Goal: Find specific page/section

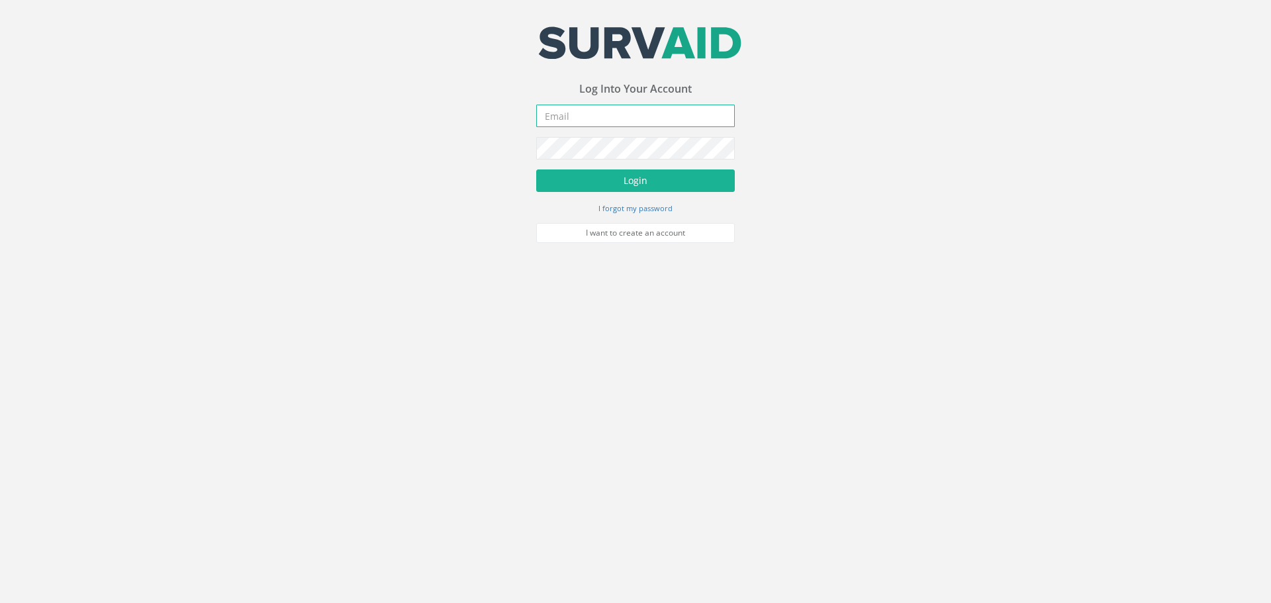
click at [628, 109] on input "email" at bounding box center [635, 116] width 199 height 23
type input "[EMAIL_ADDRESS][DOMAIN_NAME]"
click at [672, 172] on button "Login" at bounding box center [635, 180] width 199 height 23
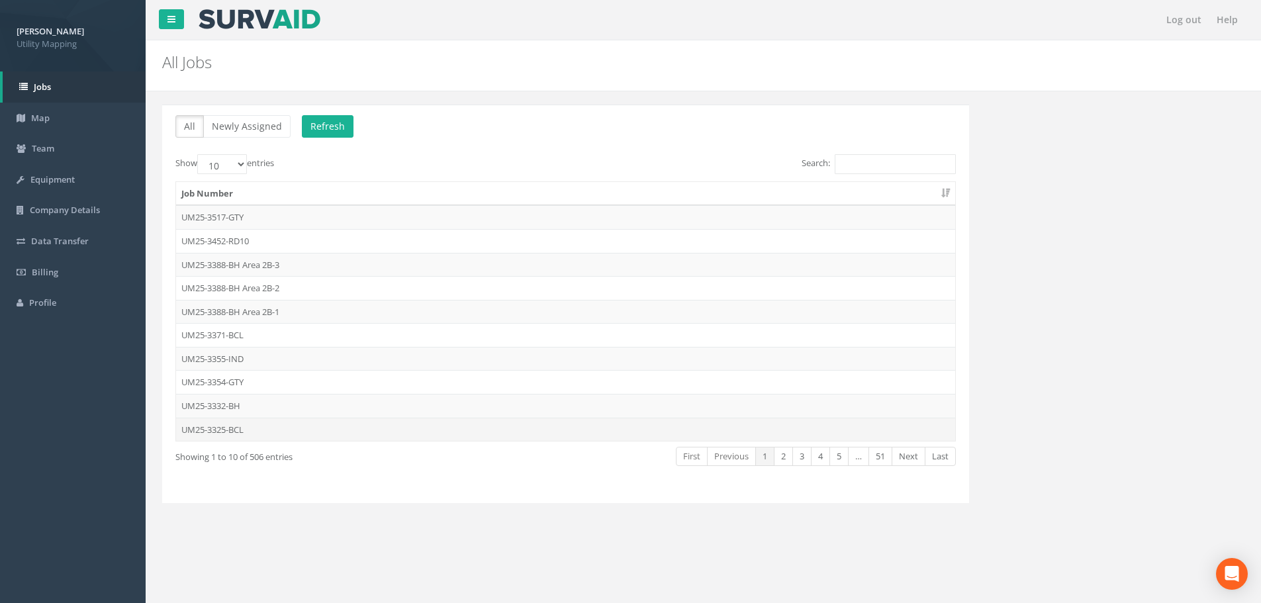
click at [242, 430] on td "UM25-3325-BCL" at bounding box center [565, 430] width 779 height 24
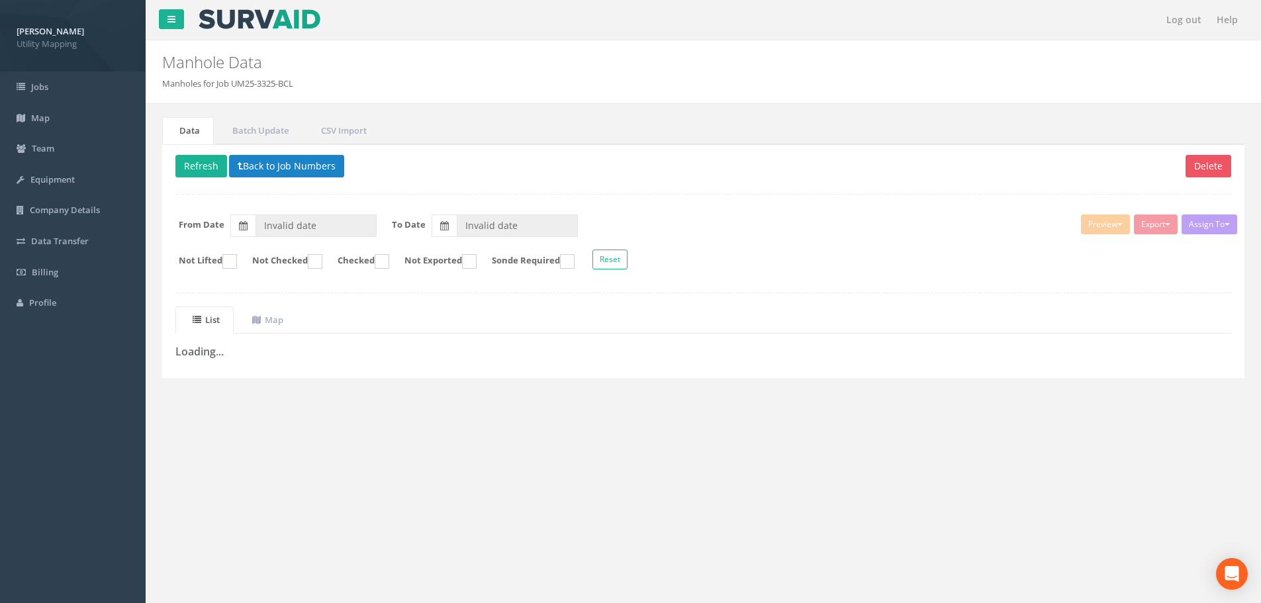
type input "[DATE]"
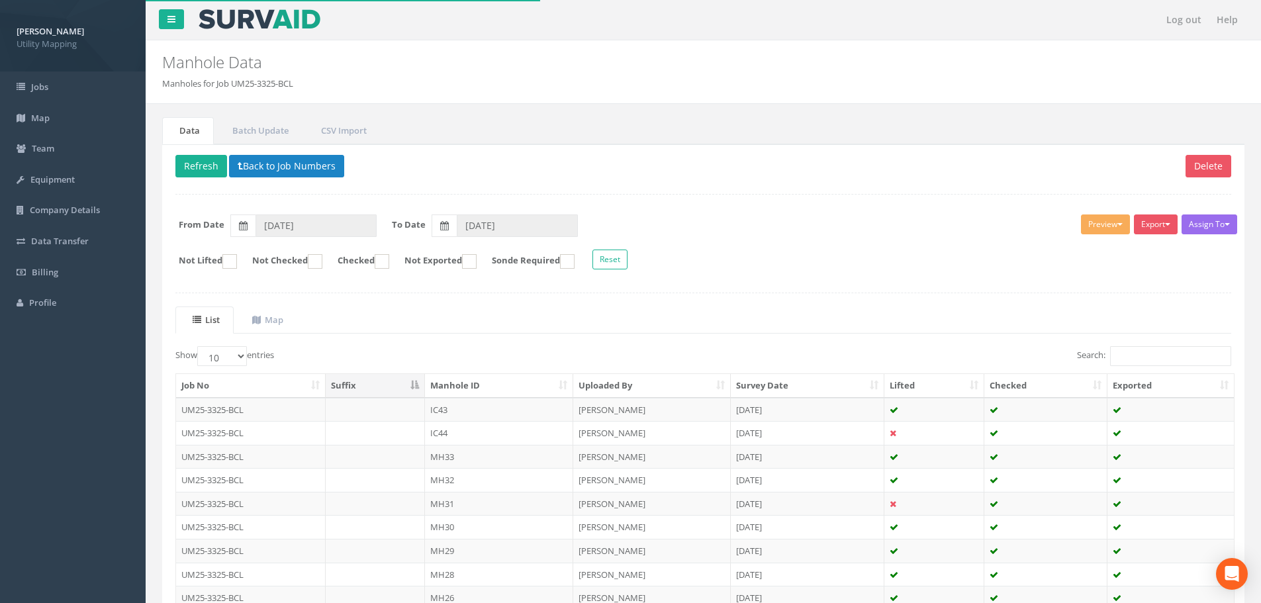
scroll to position [66, 0]
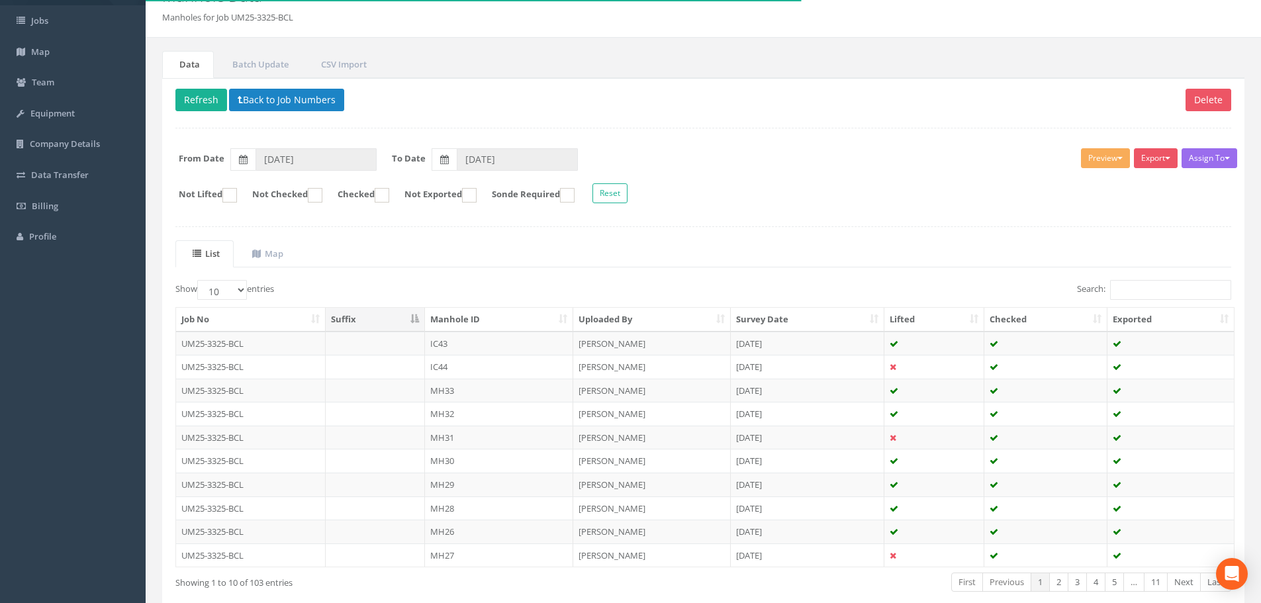
click at [510, 323] on th "Manhole ID" at bounding box center [499, 320] width 148 height 24
click at [1136, 281] on input "Search:" at bounding box center [1170, 290] width 121 height 20
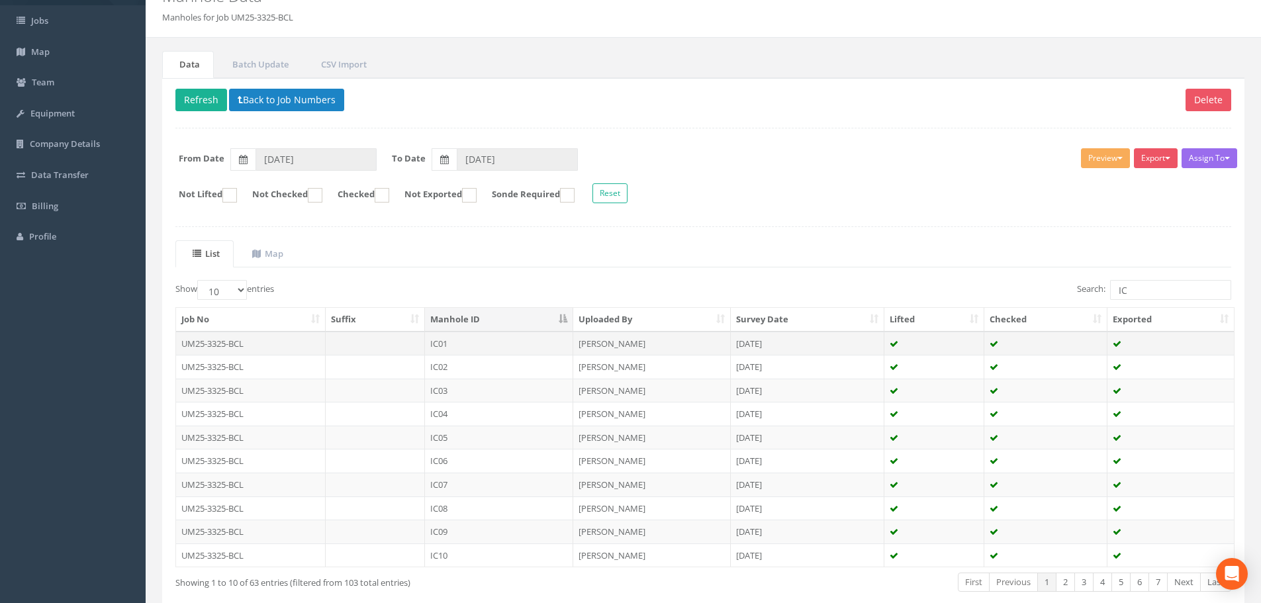
click at [476, 342] on td "IC01" at bounding box center [499, 344] width 148 height 24
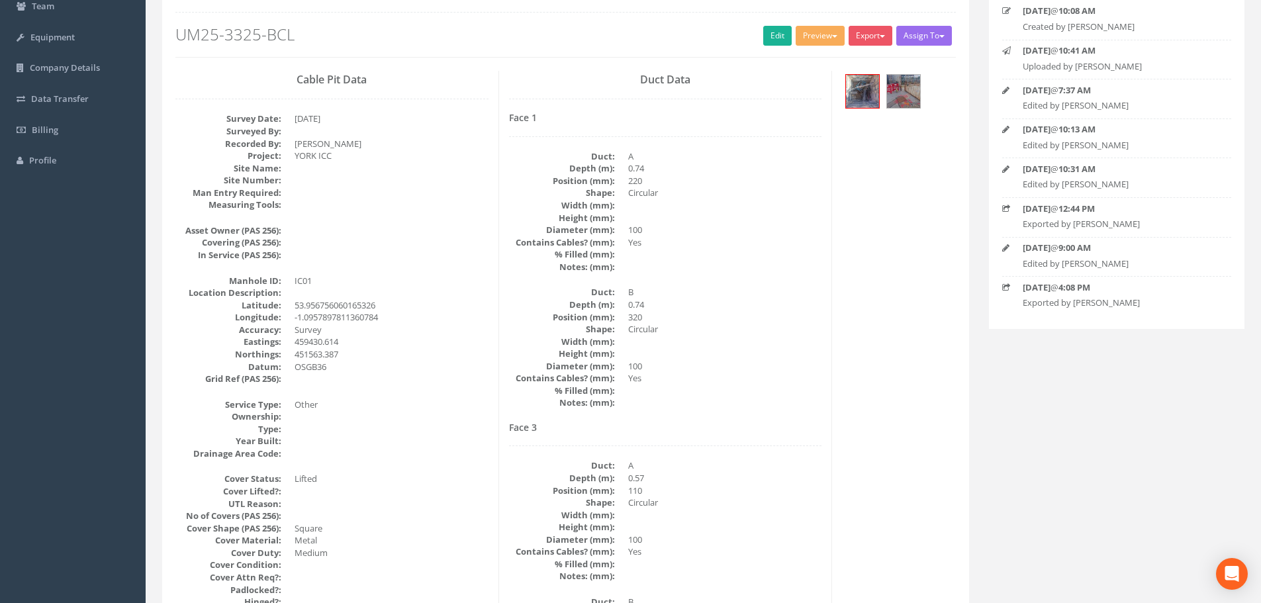
scroll to position [0, 0]
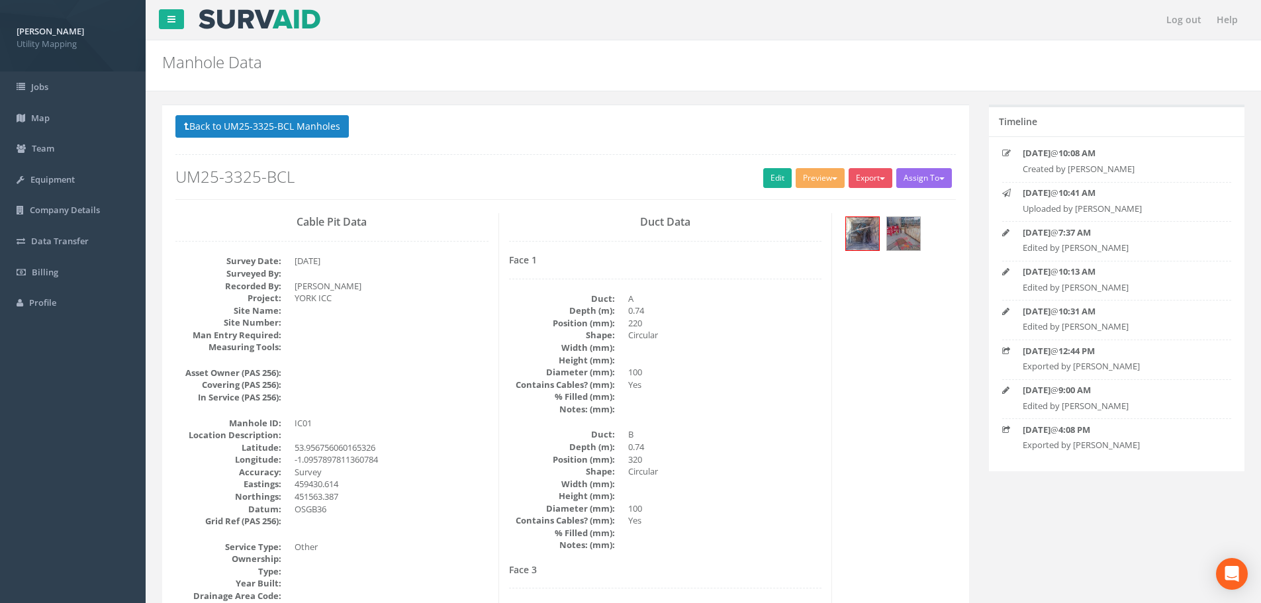
click at [293, 122] on button "Back to UM25-3325-BCL Manholes" at bounding box center [261, 126] width 173 height 23
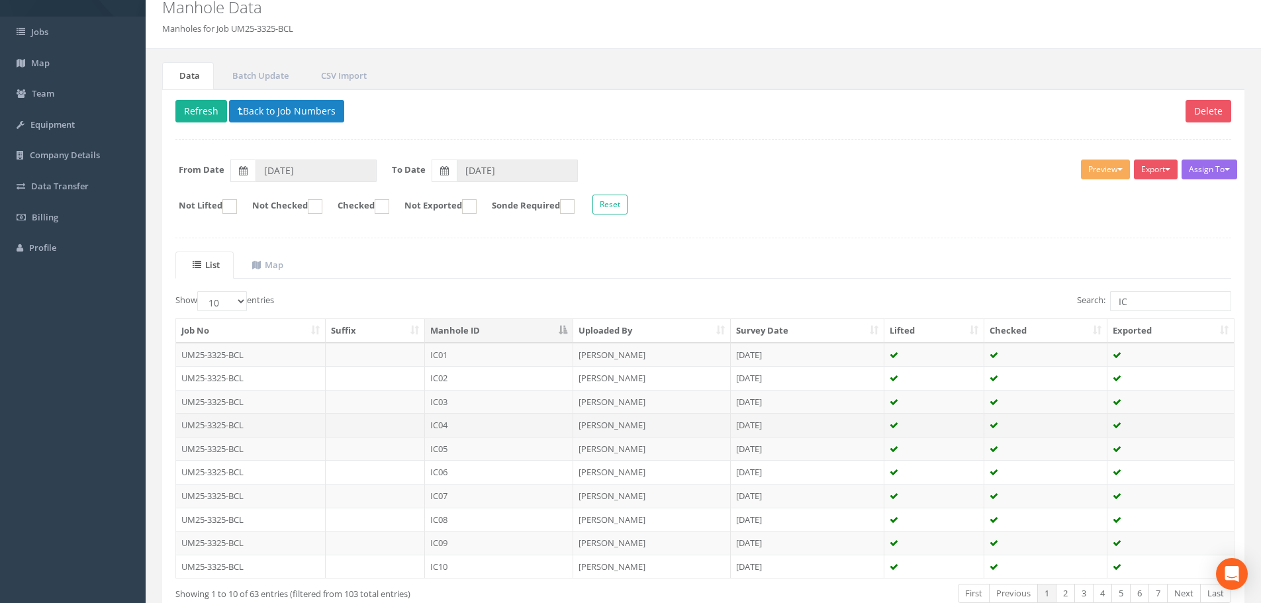
scroll to position [135, 0]
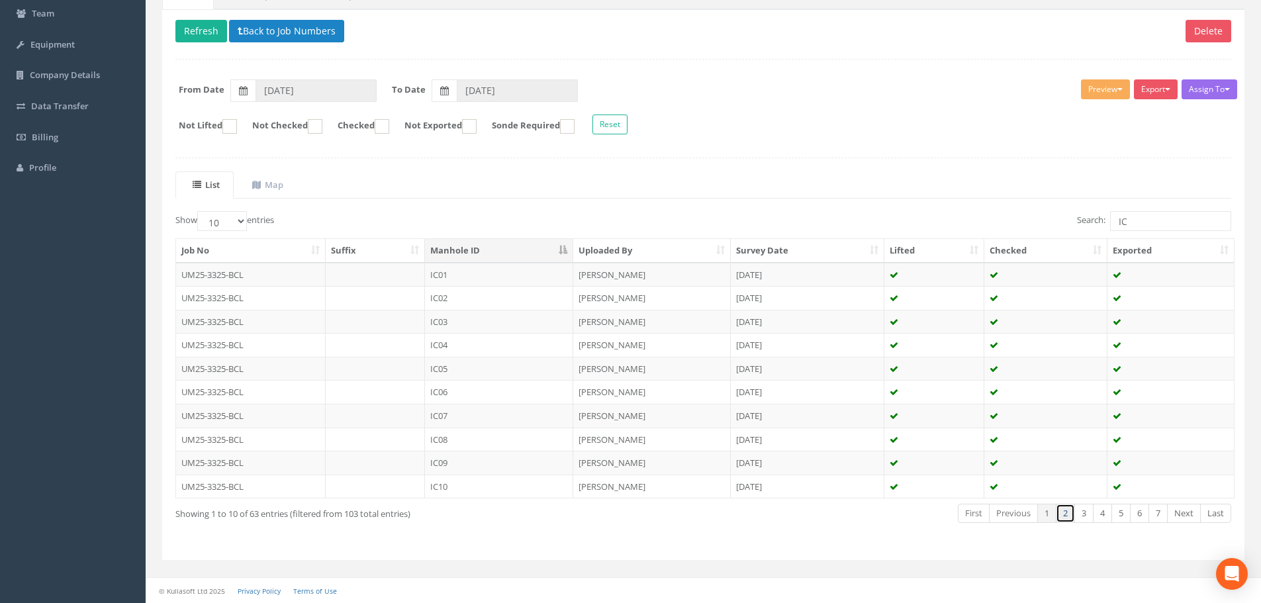
click at [1062, 514] on link "2" at bounding box center [1065, 513] width 19 height 19
click at [513, 279] on td "IC11" at bounding box center [499, 275] width 148 height 24
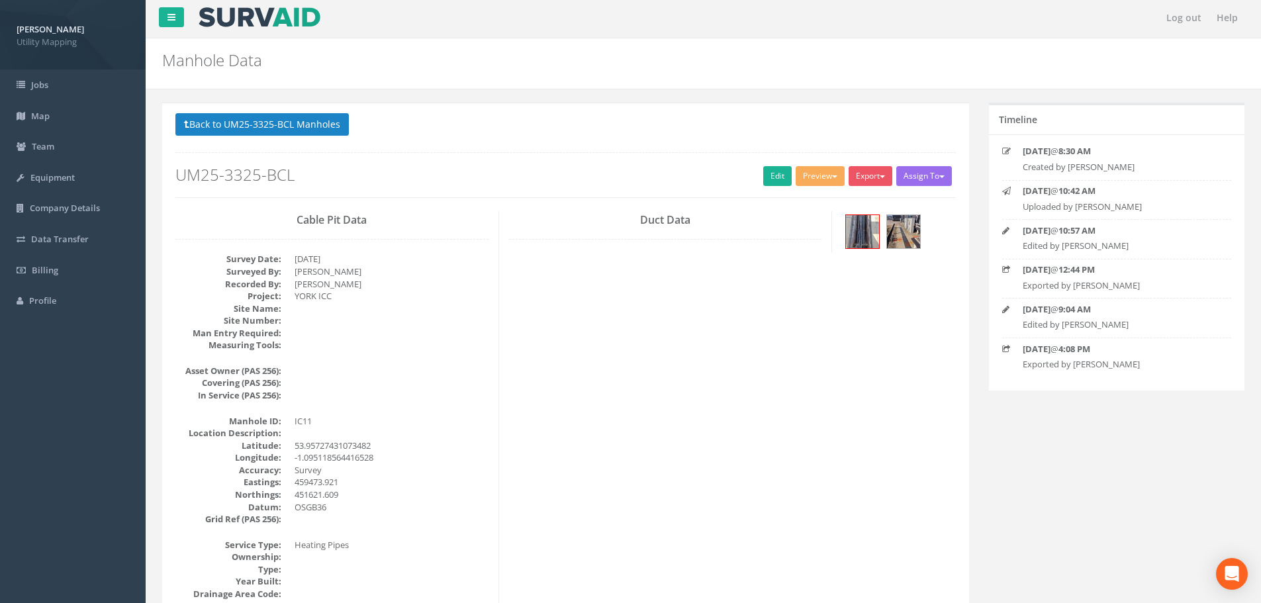
scroll to position [0, 0]
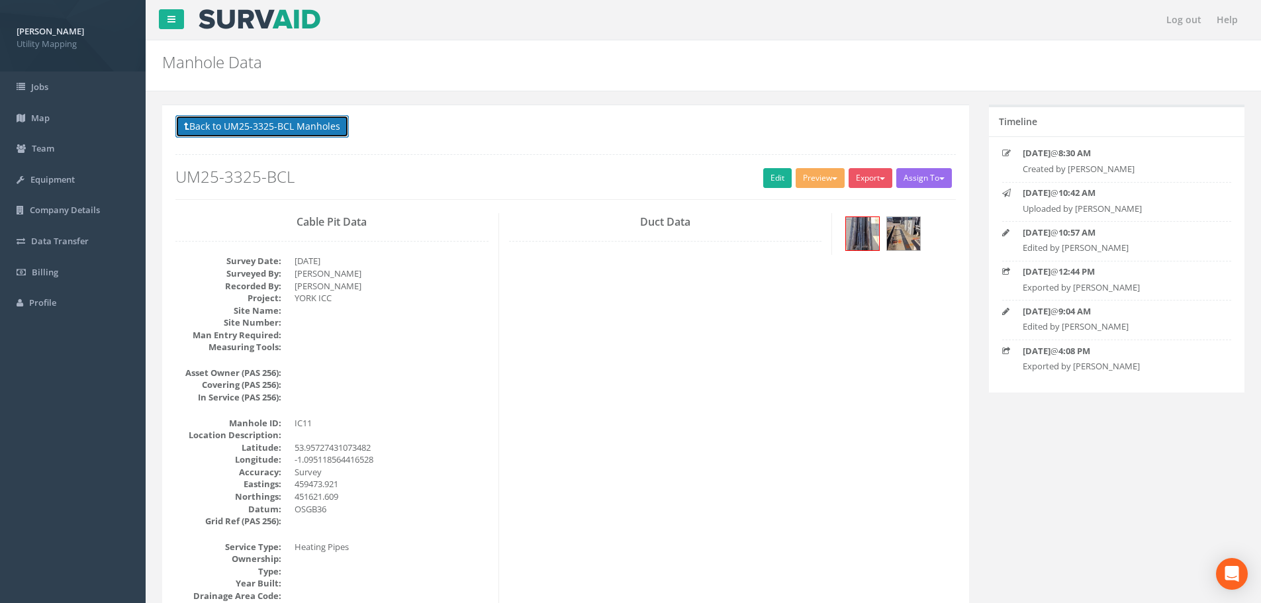
click at [285, 125] on button "Back to UM25-3325-BCL Manholes" at bounding box center [261, 126] width 173 height 23
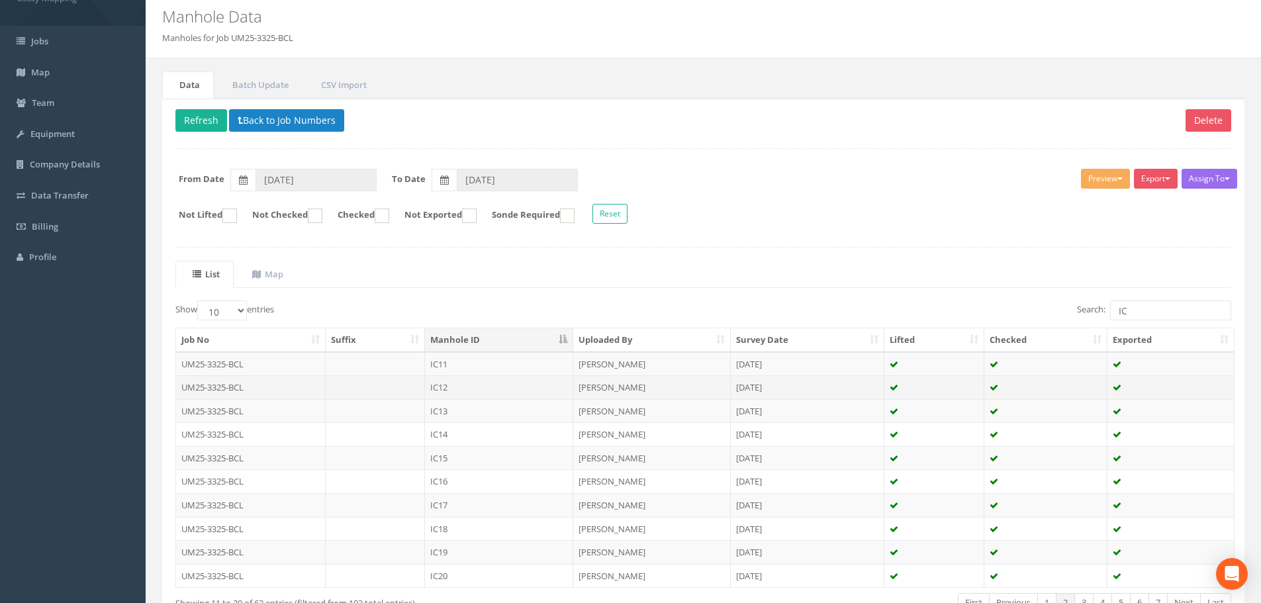
scroll to position [66, 0]
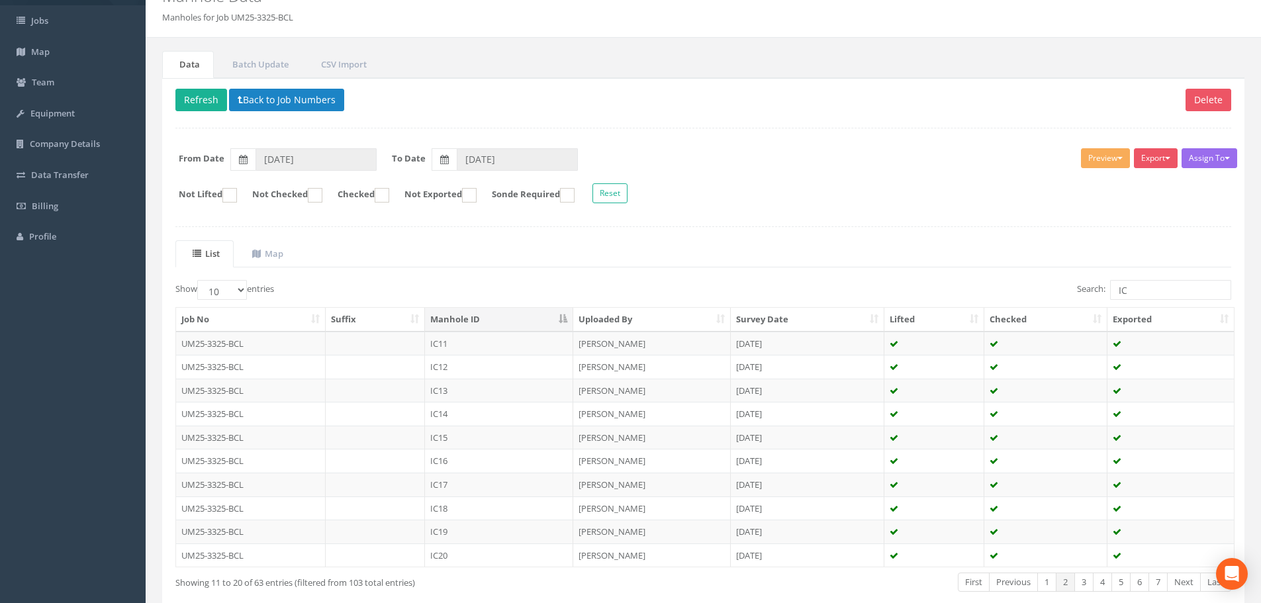
click at [484, 318] on th "Manhole ID" at bounding box center [499, 320] width 148 height 24
click at [1159, 159] on button "Export" at bounding box center [1156, 158] width 44 height 20
click at [1122, 184] on link "U Map IC" at bounding box center [1122, 185] width 113 height 21
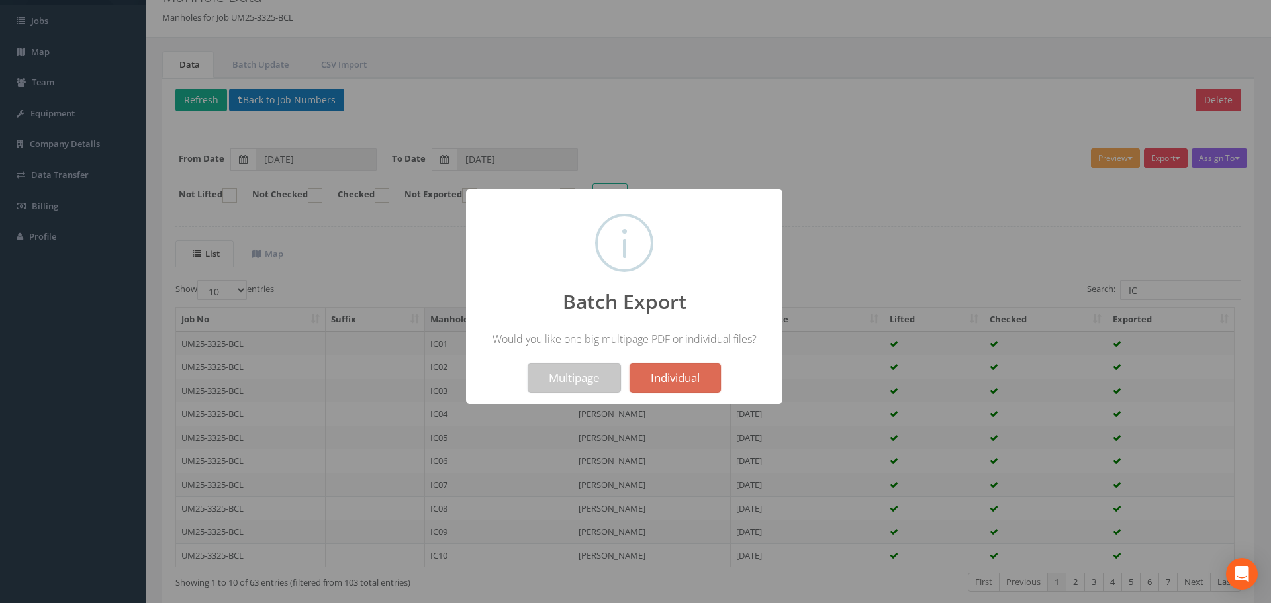
click at [570, 383] on button "Multipage" at bounding box center [573, 377] width 93 height 29
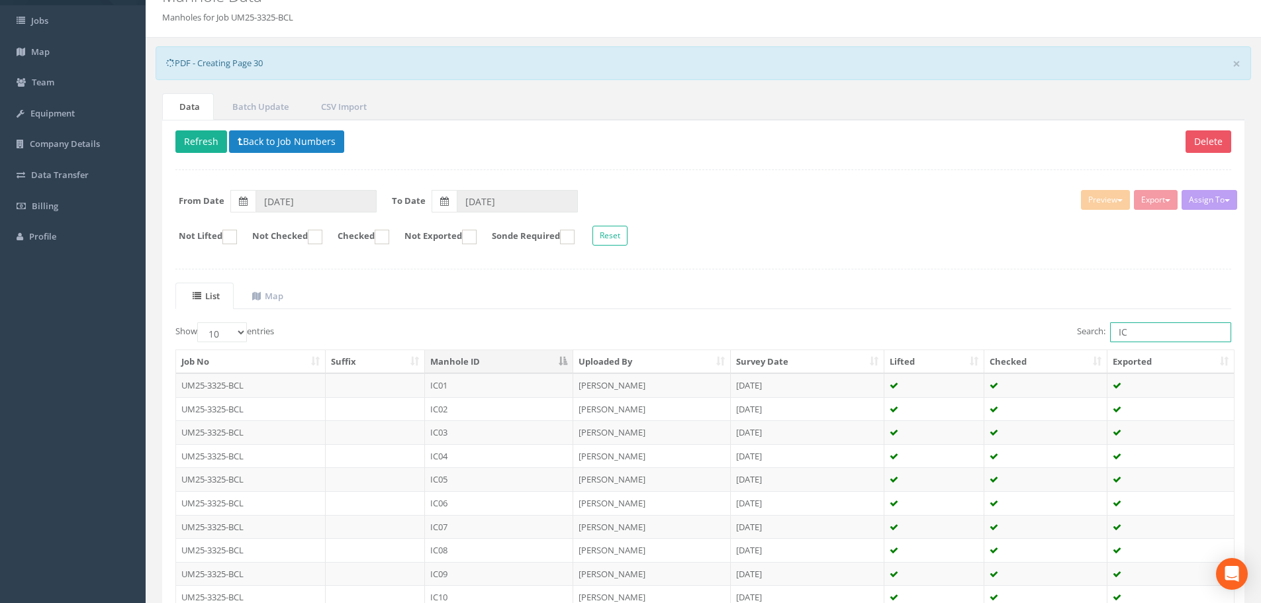
drag, startPoint x: 1170, startPoint y: 332, endPoint x: 1101, endPoint y: 334, distance: 69.5
click at [1101, 334] on label "Search: IC" at bounding box center [1154, 332] width 154 height 20
type input "mh"
click at [508, 391] on td "MH01" at bounding box center [499, 385] width 148 height 24
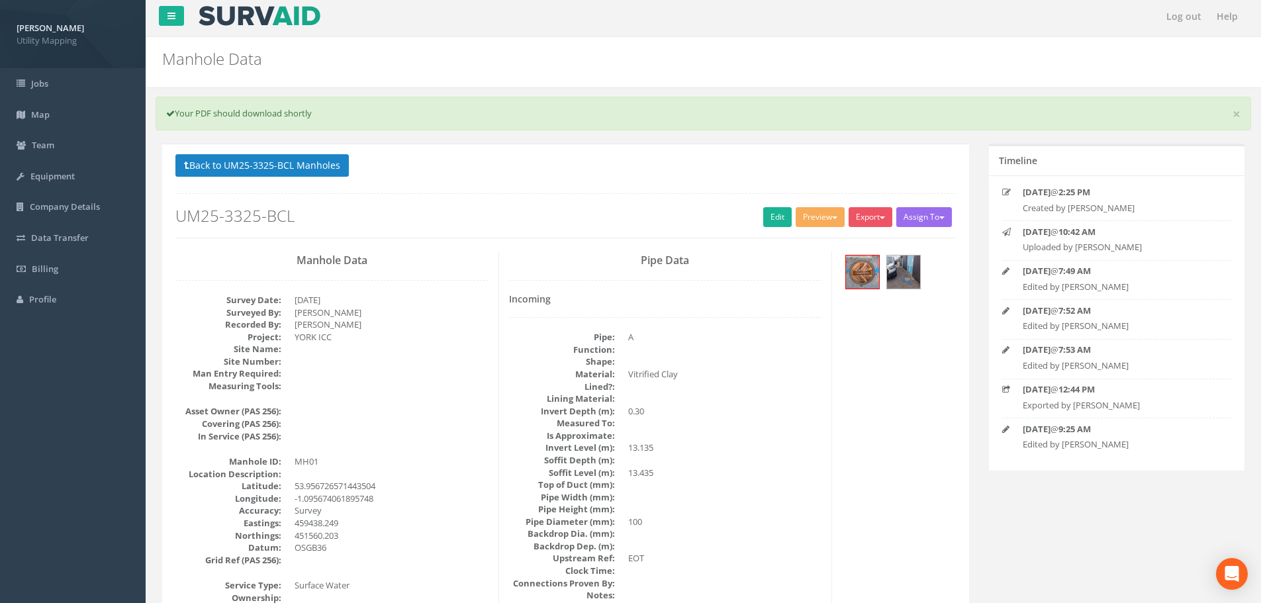
scroll to position [0, 0]
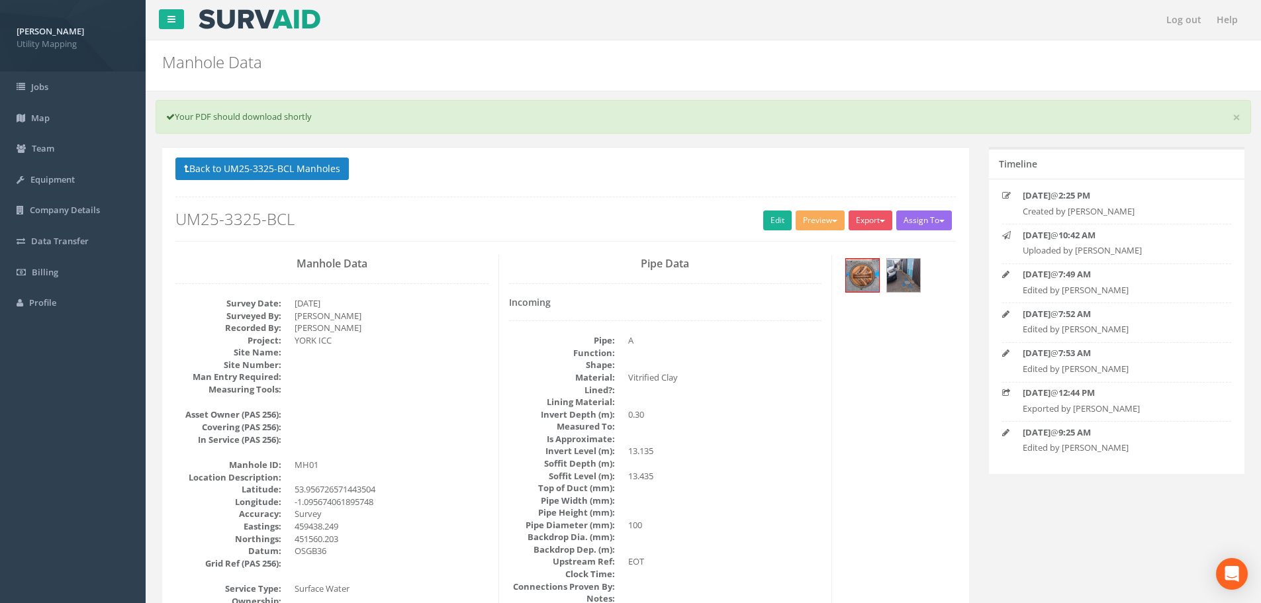
click at [275, 180] on p "Back to UM25-3325-BCL Manholes Back to Map" at bounding box center [565, 171] width 780 height 26
click at [276, 177] on button "Back to UM25-3325-BCL Manholes" at bounding box center [261, 169] width 173 height 23
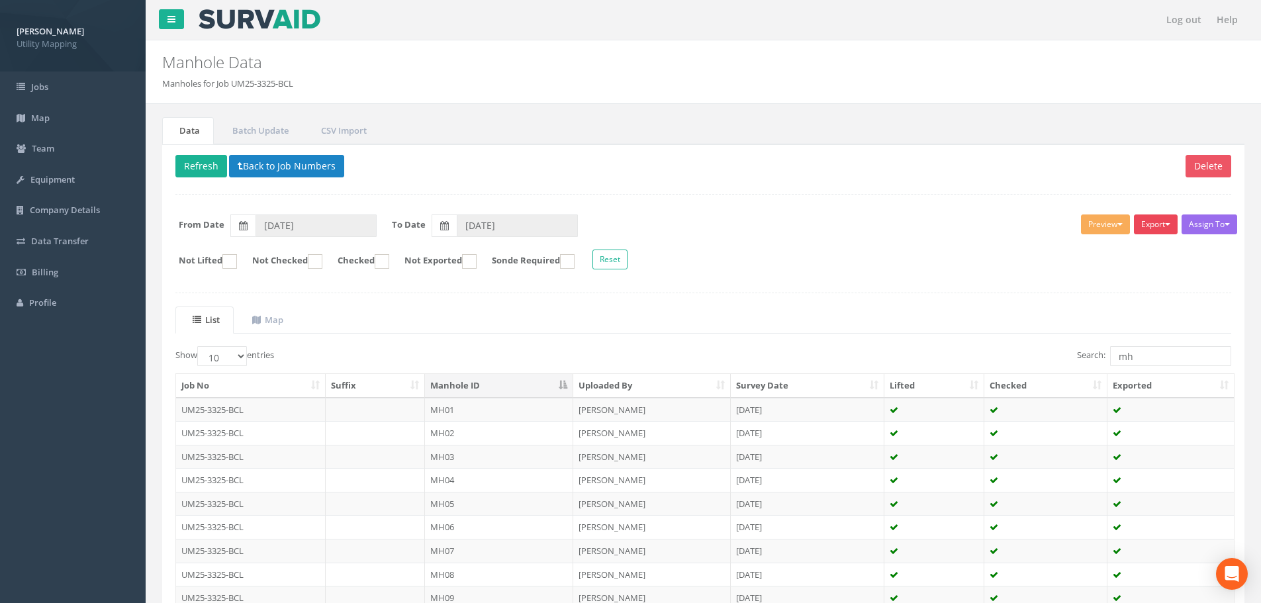
click at [1152, 220] on button "Export" at bounding box center [1156, 224] width 44 height 20
click at [1126, 277] on link "U Map Manhole" at bounding box center [1122, 275] width 113 height 21
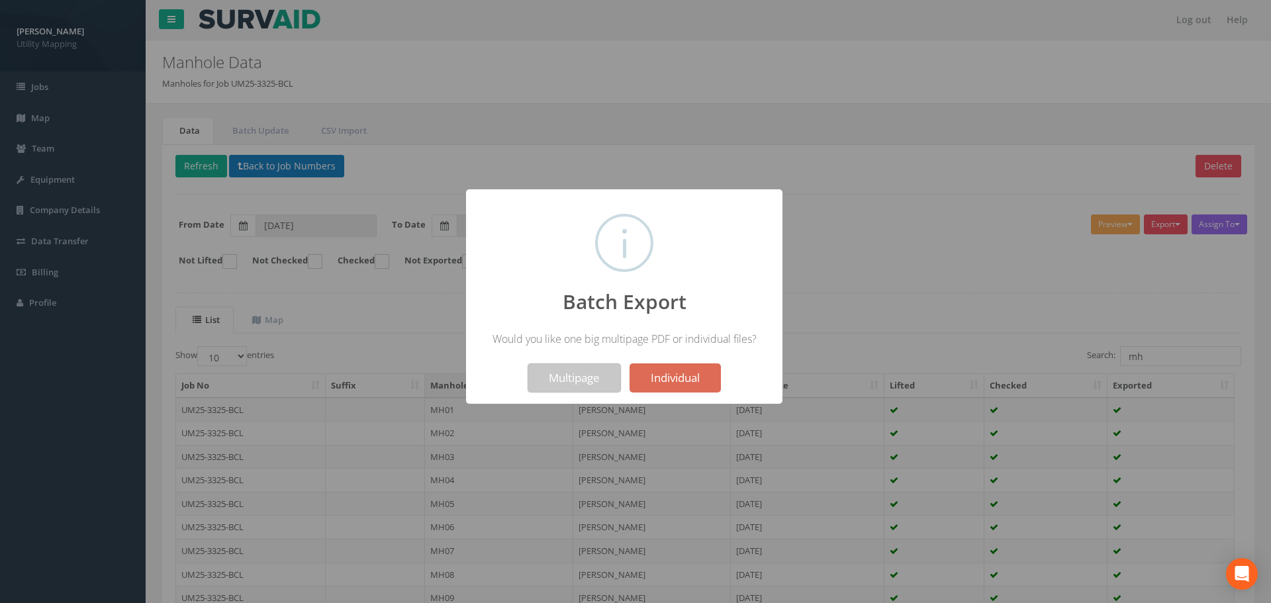
click at [564, 375] on button "Multipage" at bounding box center [573, 377] width 93 height 29
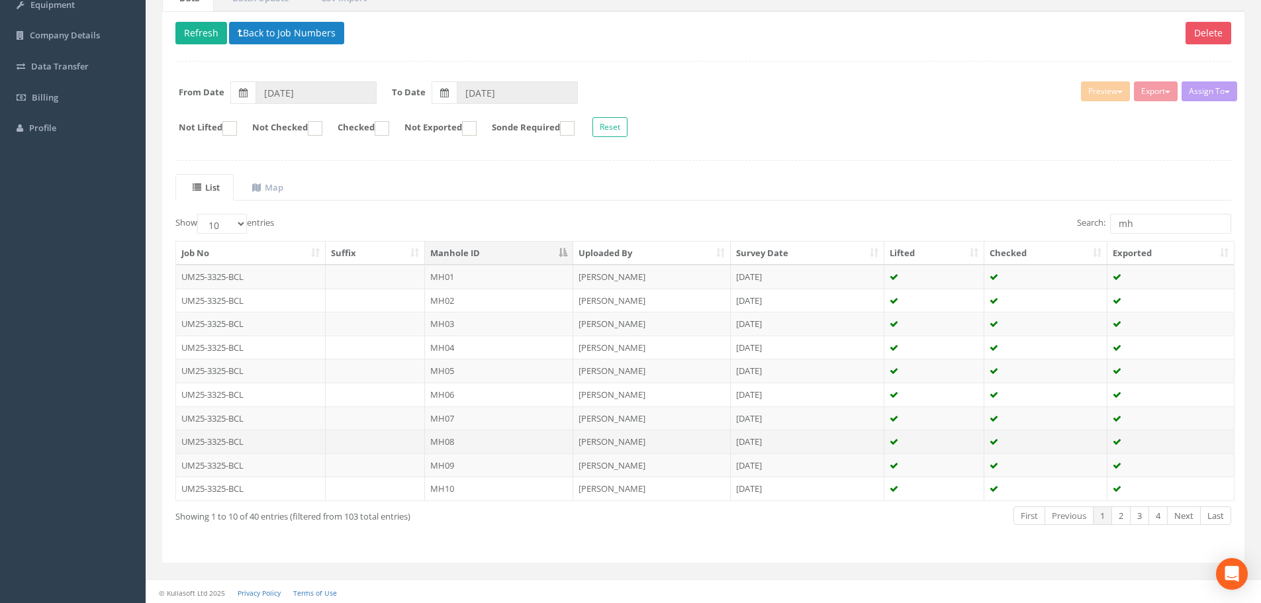
scroll to position [177, 0]
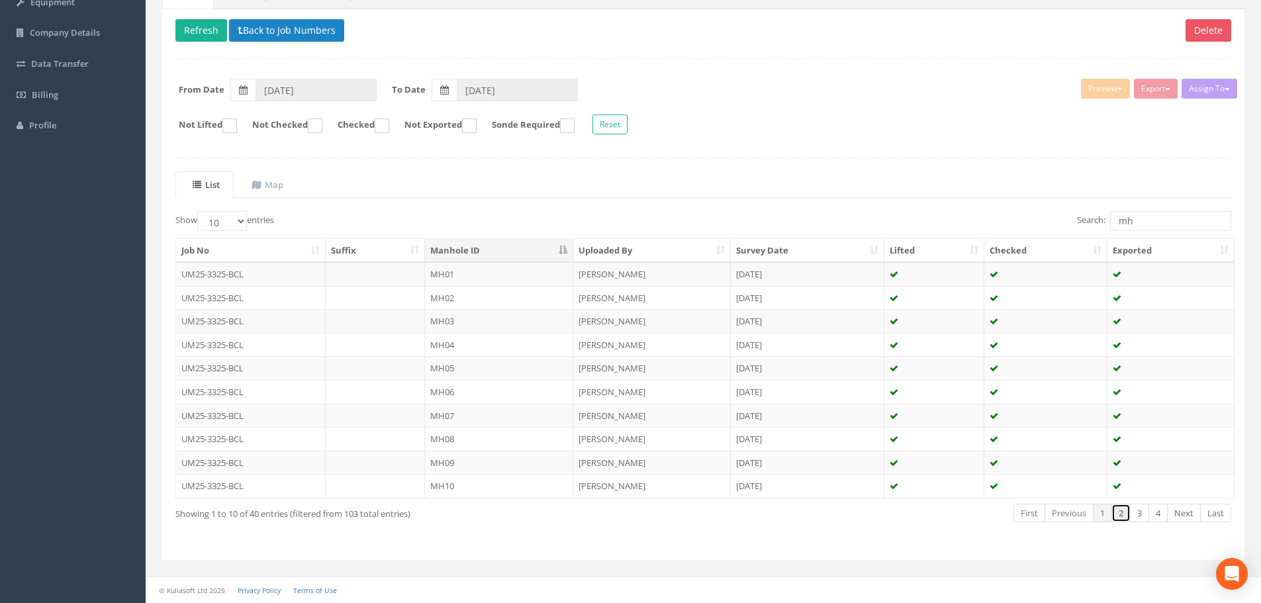
click at [1120, 515] on link "2" at bounding box center [1120, 513] width 19 height 19
click at [526, 274] on td "MH11" at bounding box center [499, 274] width 148 height 24
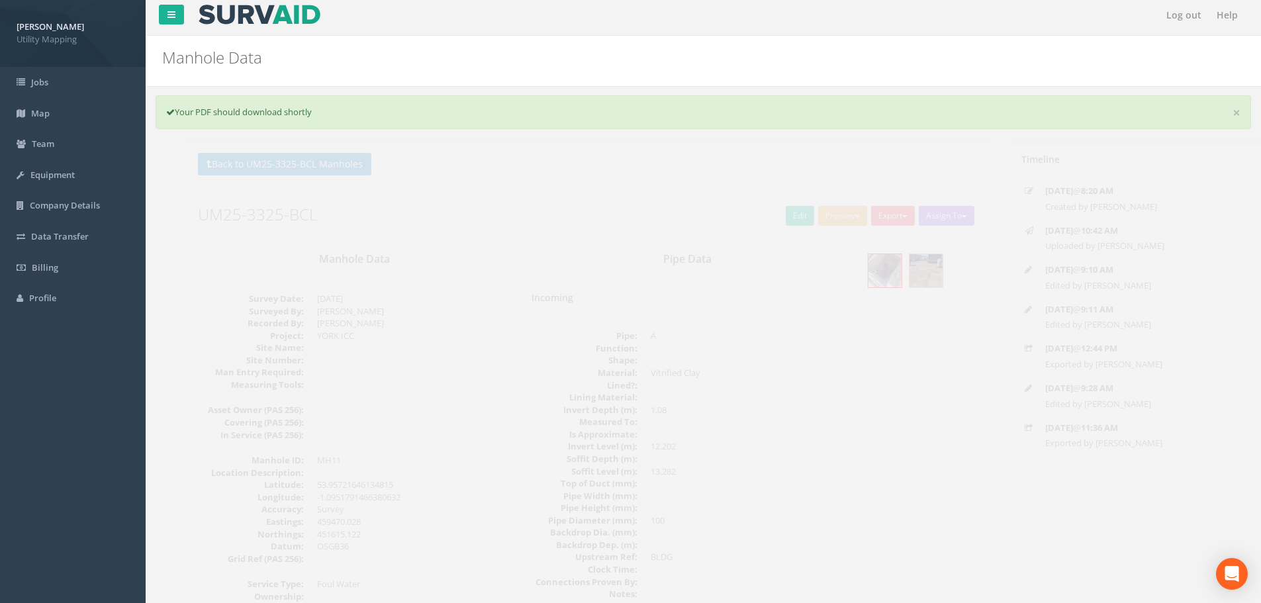
scroll to position [0, 0]
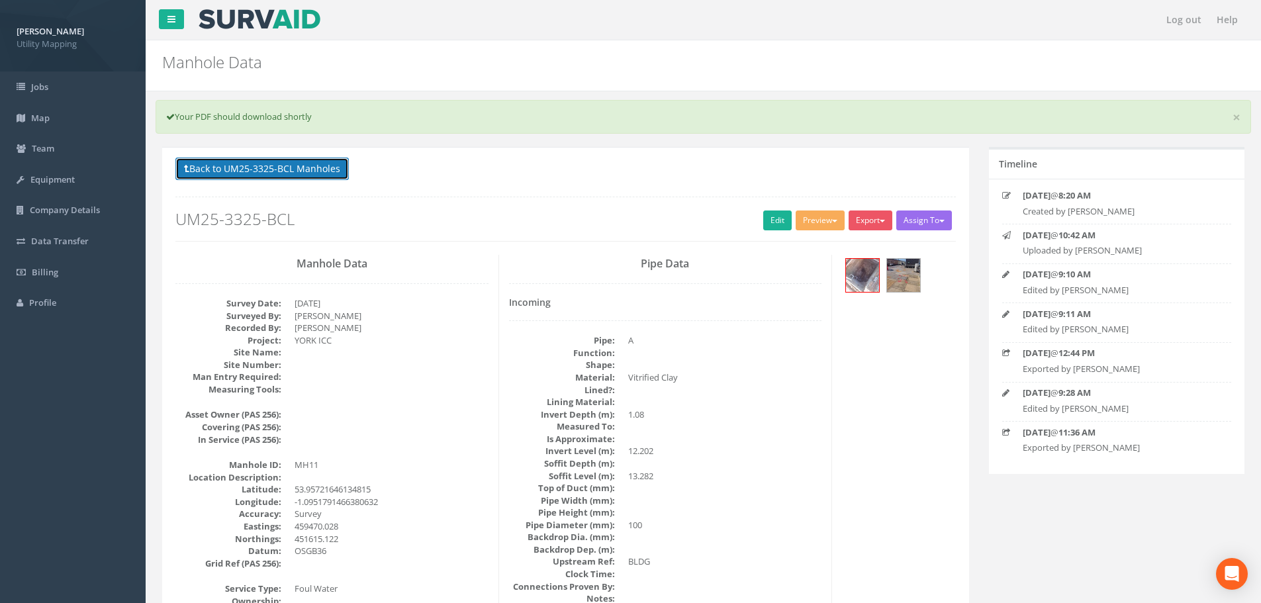
click at [254, 165] on button "Back to UM25-3325-BCL Manholes" at bounding box center [261, 169] width 173 height 23
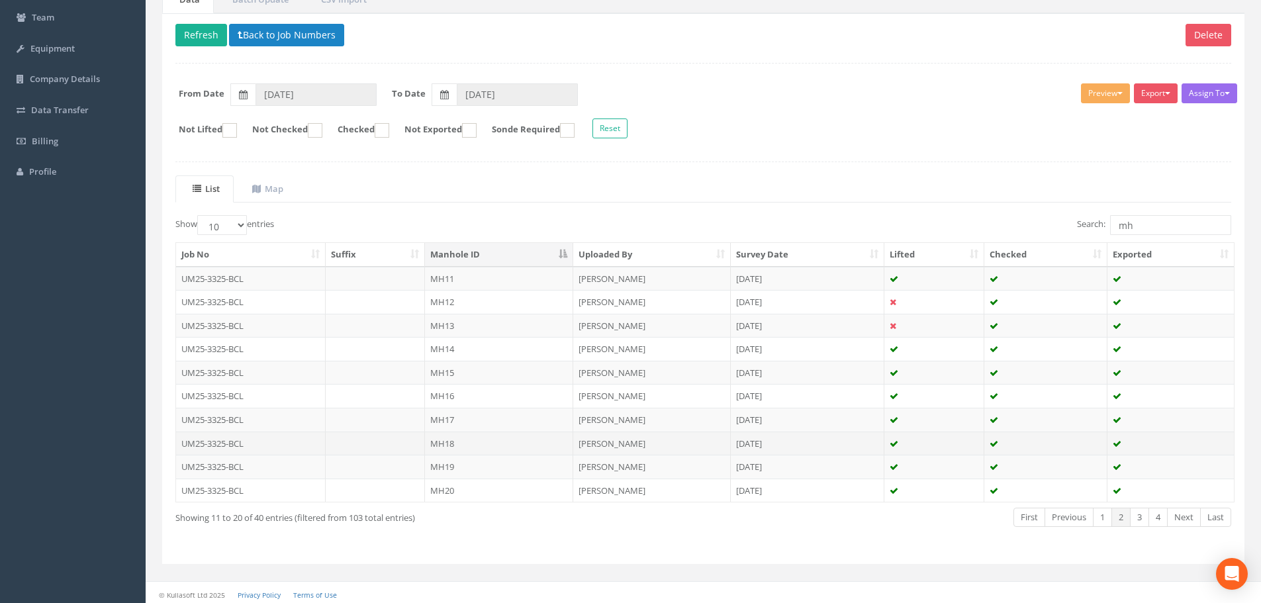
scroll to position [69, 0]
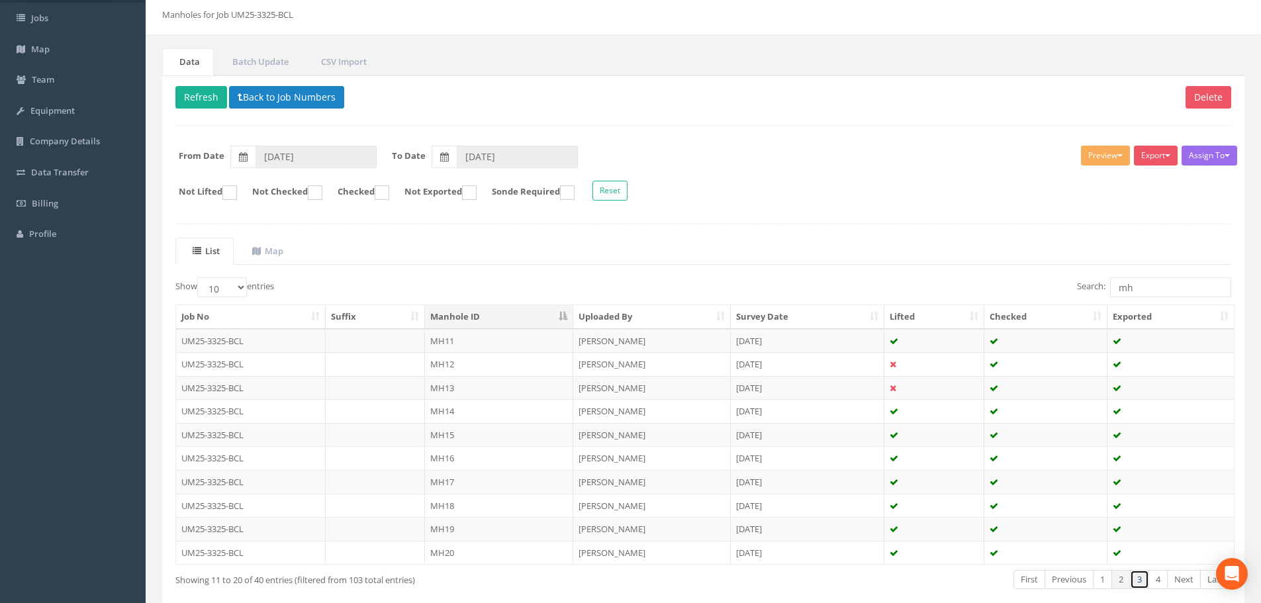
click at [1140, 579] on link "3" at bounding box center [1139, 579] width 19 height 19
click at [471, 334] on td "MH21" at bounding box center [499, 341] width 148 height 24
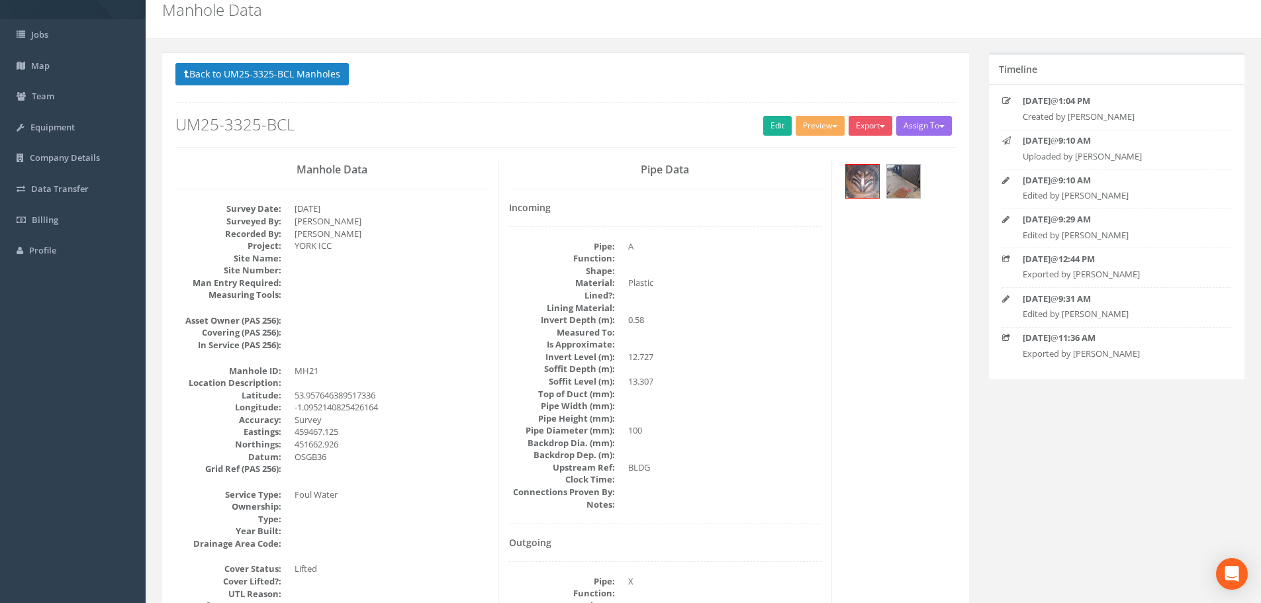
scroll to position [0, 0]
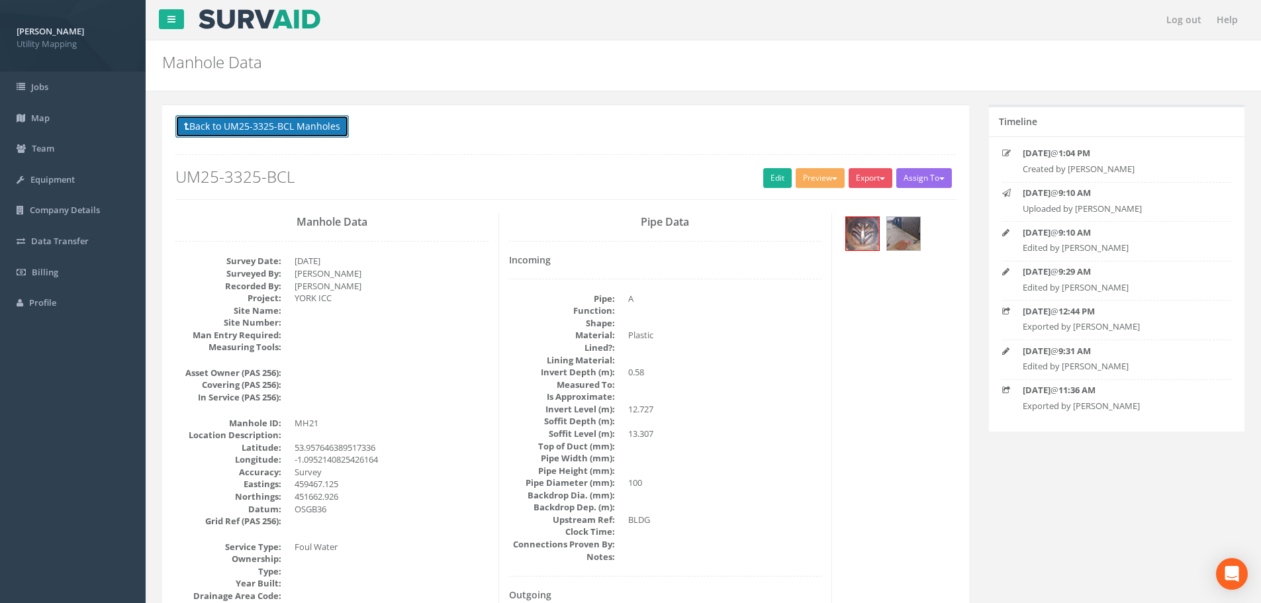
click at [323, 132] on button "Back to UM25-3325-BCL Manholes" at bounding box center [261, 126] width 173 height 23
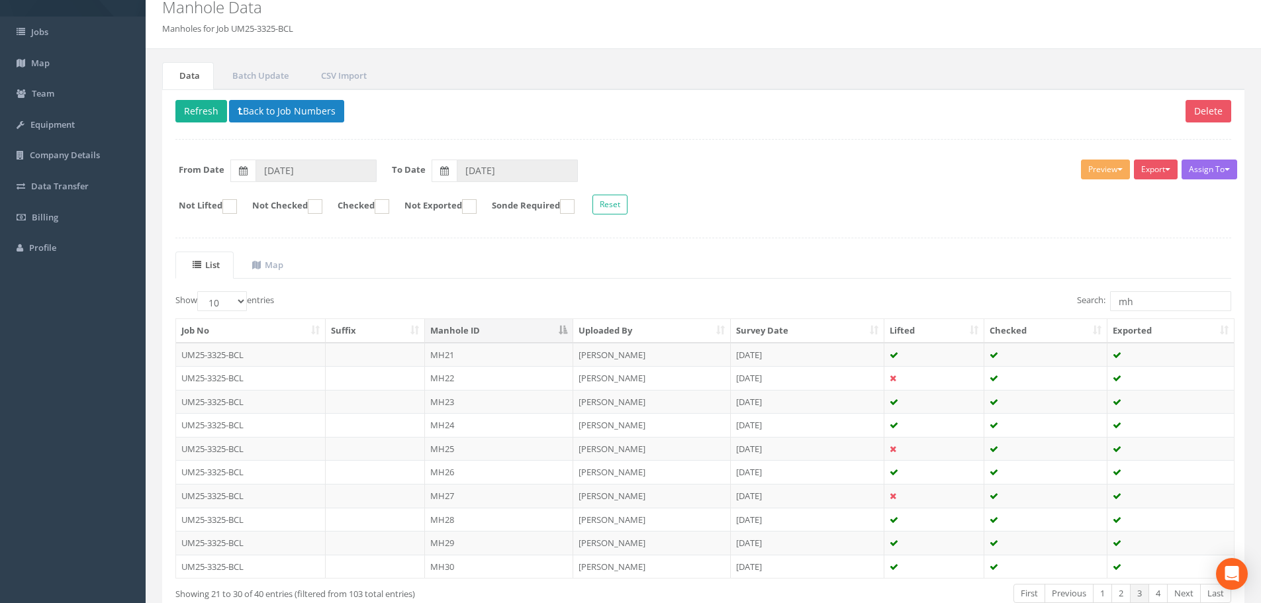
scroll to position [135, 0]
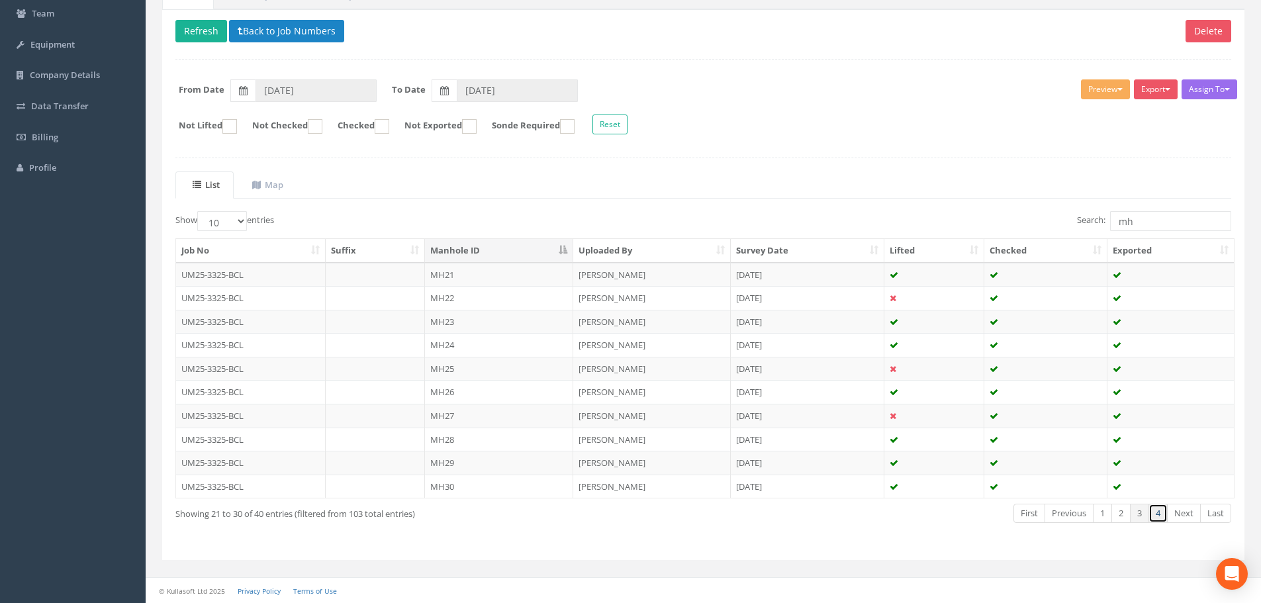
click at [1157, 518] on link "4" at bounding box center [1157, 513] width 19 height 19
click at [470, 279] on td "MH31" at bounding box center [499, 275] width 148 height 24
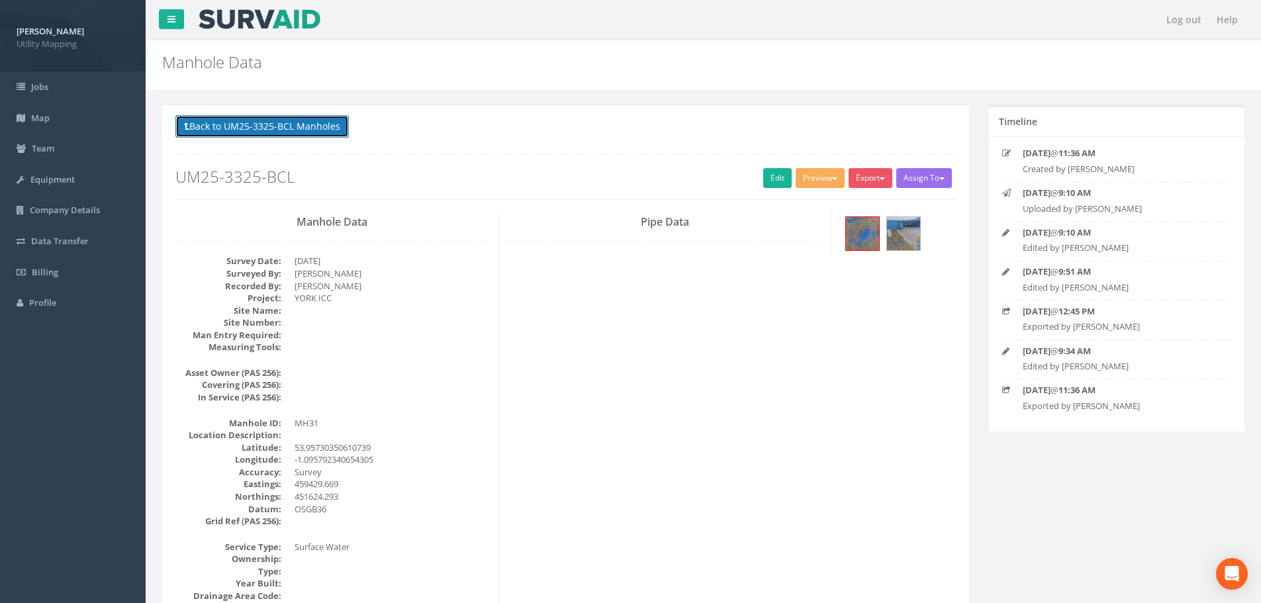
click at [295, 130] on button "Back to UM25-3325-BCL Manholes" at bounding box center [261, 126] width 173 height 23
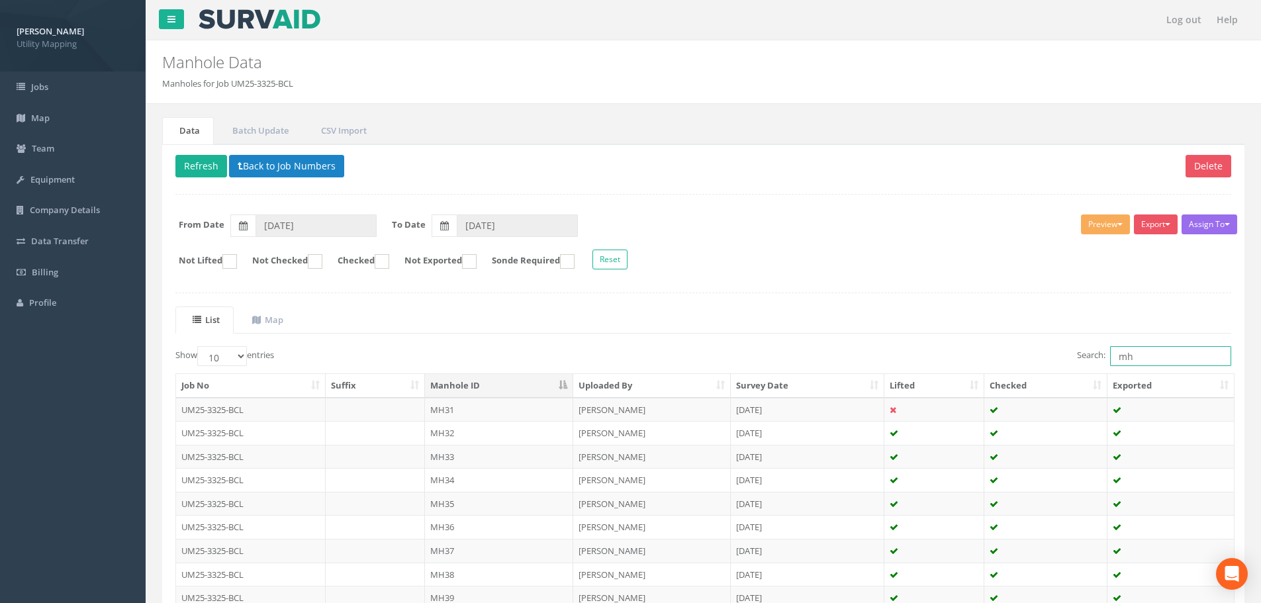
drag, startPoint x: 1167, startPoint y: 359, endPoint x: 999, endPoint y: 365, distance: 168.2
click at [1009, 364] on div "Search: mh" at bounding box center [972, 357] width 518 height 23
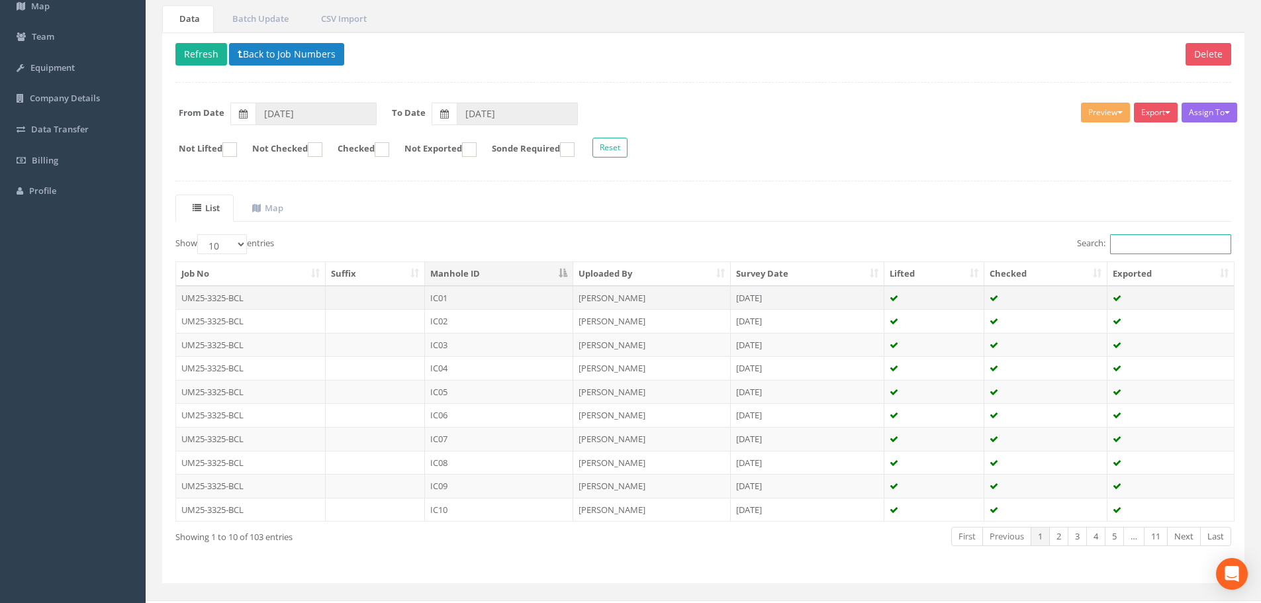
scroll to position [135, 0]
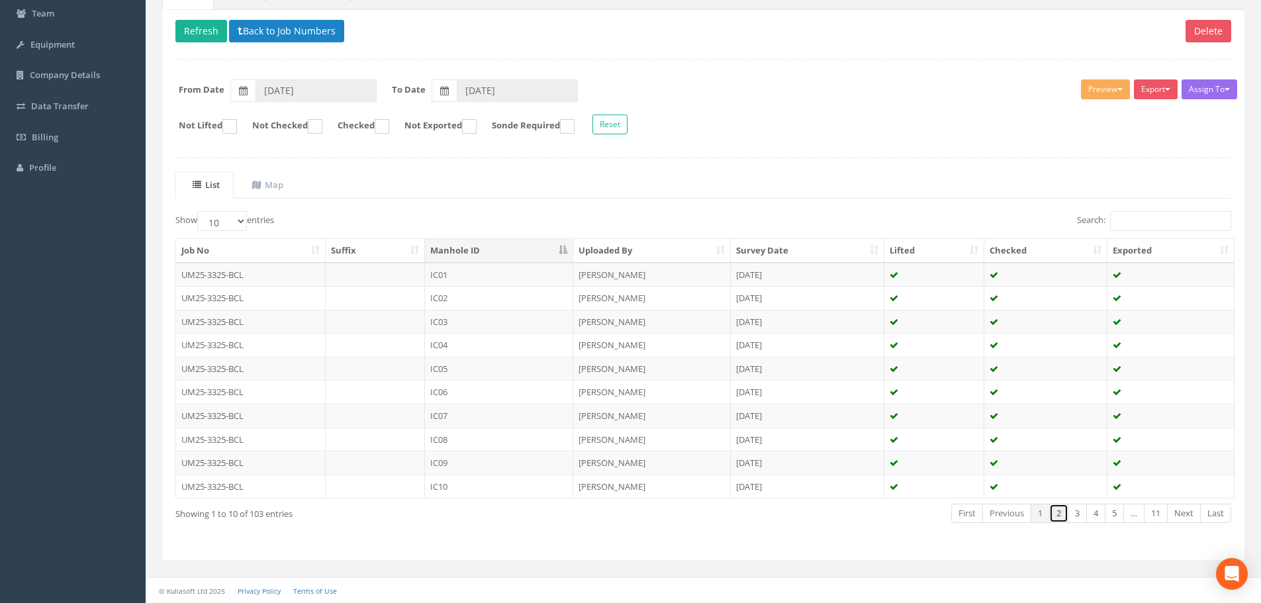
click at [1058, 512] on link "2" at bounding box center [1058, 513] width 19 height 19
click at [463, 277] on td "IC11" at bounding box center [499, 275] width 148 height 24
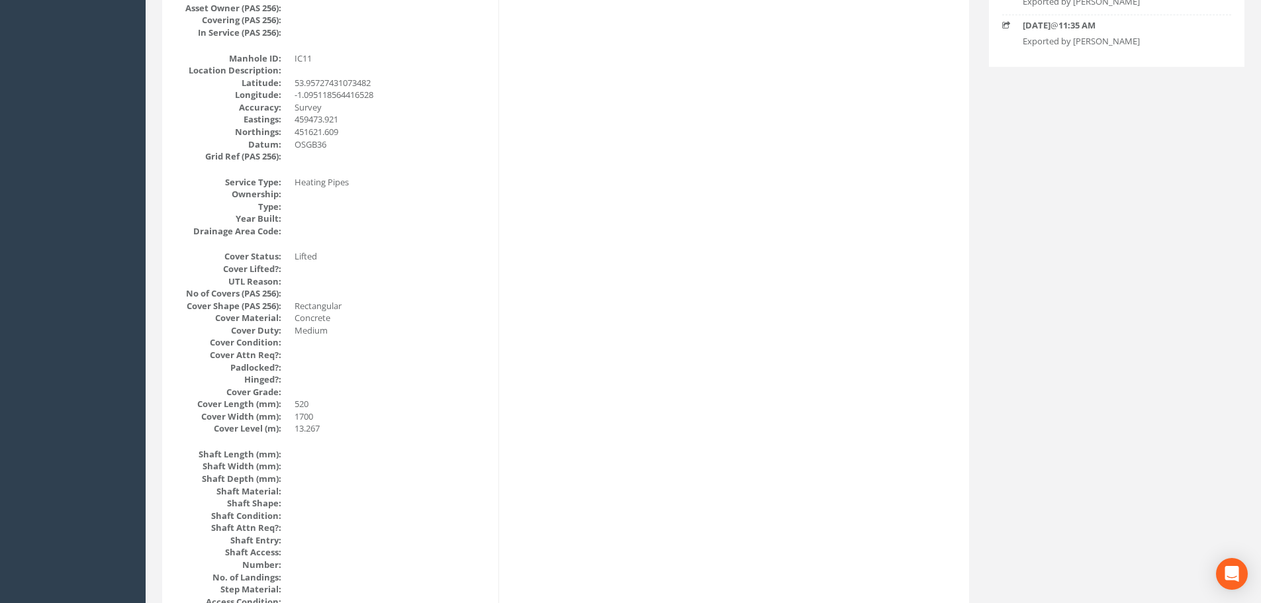
scroll to position [331, 0]
